Goal: Task Accomplishment & Management: Use online tool/utility

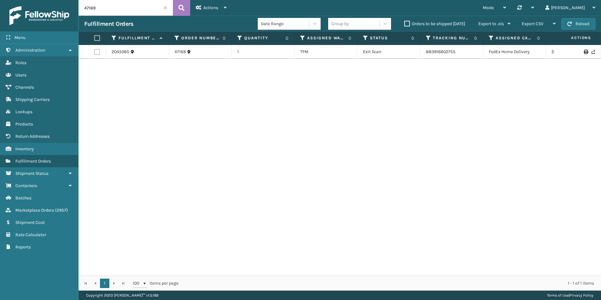
click at [98, 9] on input "47169" at bounding box center [126, 8] width 94 height 16
click at [52, 214] on link "Marketplace Orders ( 2957 )" at bounding box center [39, 210] width 78 height 12
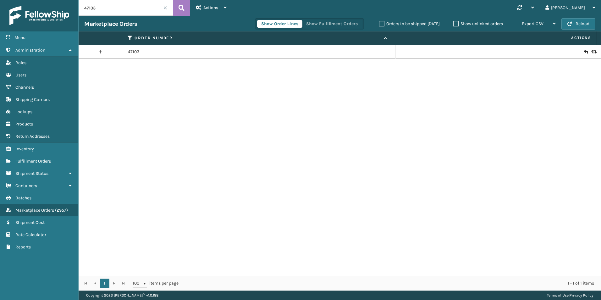
click at [583, 52] on icon at bounding box center [585, 52] width 4 height 6
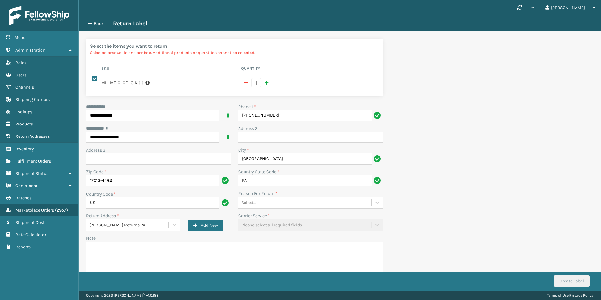
click at [301, 205] on div "Select..." at bounding box center [304, 202] width 133 height 10
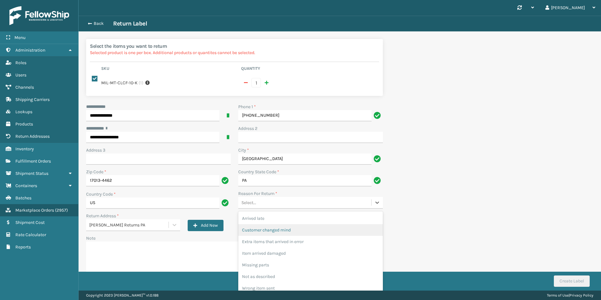
drag, startPoint x: 280, startPoint y: 231, endPoint x: 278, endPoint y: 228, distance: 3.4
click at [280, 231] on div "Customer changed mind" at bounding box center [310, 230] width 145 height 12
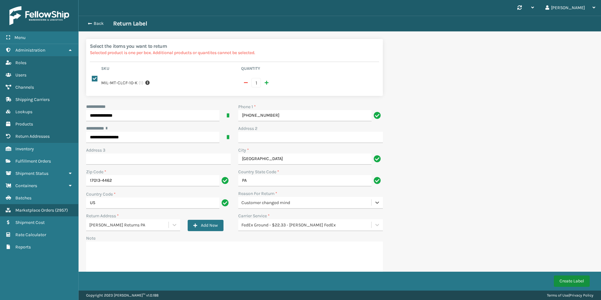
click at [574, 285] on button "Create Label" at bounding box center [572, 280] width 36 height 11
